Goal: Use online tool/utility: Use online tool/utility

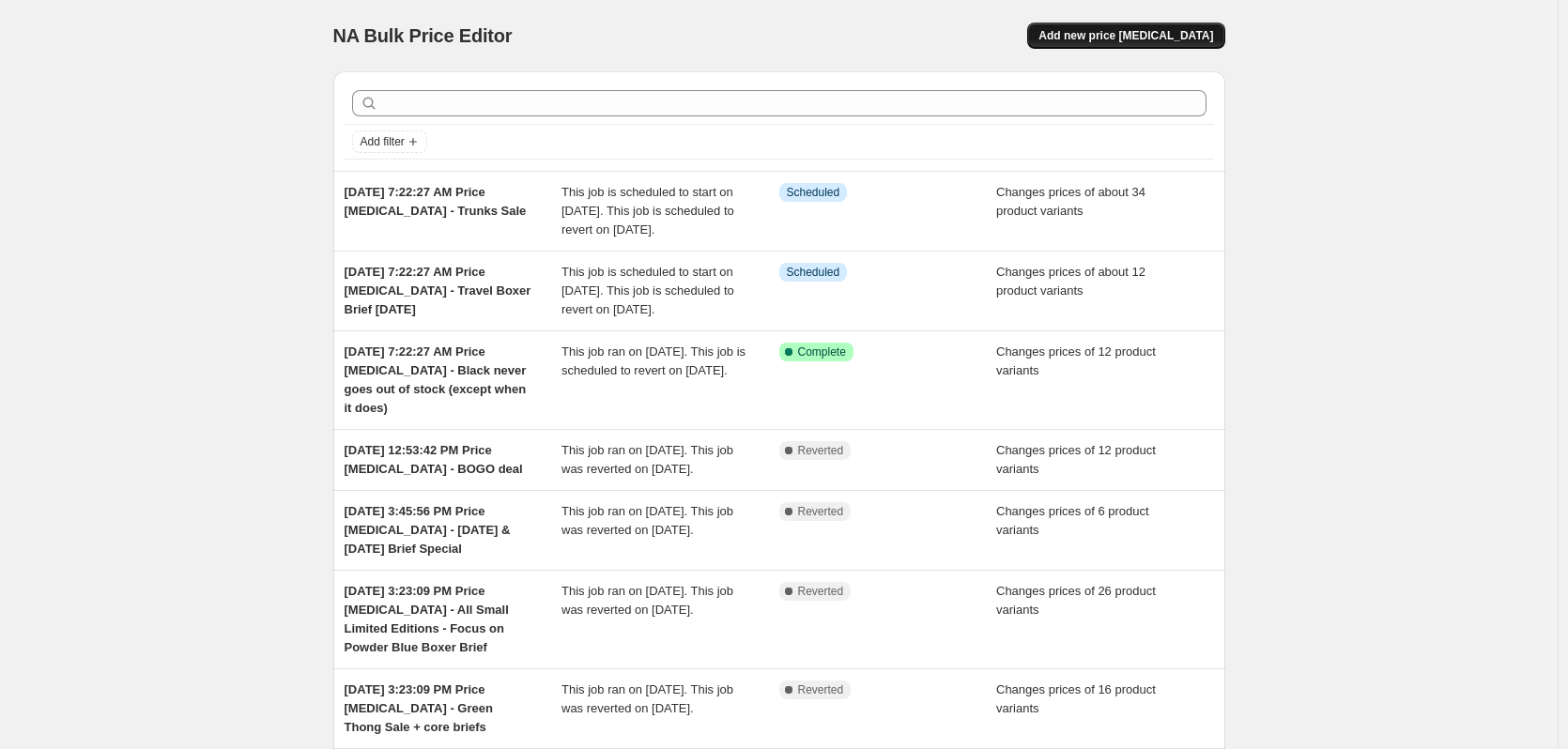
click at [1127, 48] on button "Add new price [MEDICAL_DATA]" at bounding box center [1126, 35] width 197 height 27
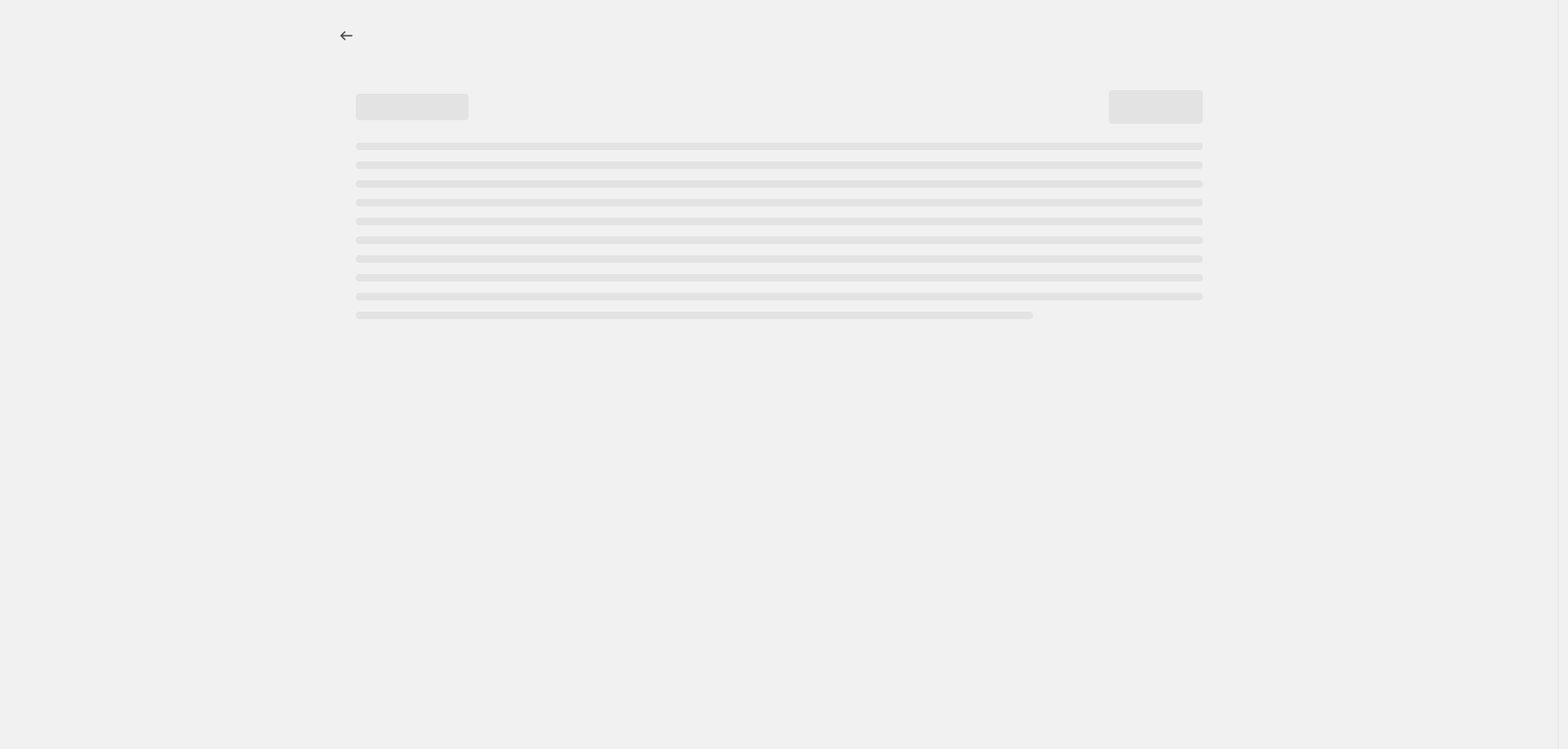
select select "percentage"
